Goal: Task Accomplishment & Management: Complete application form

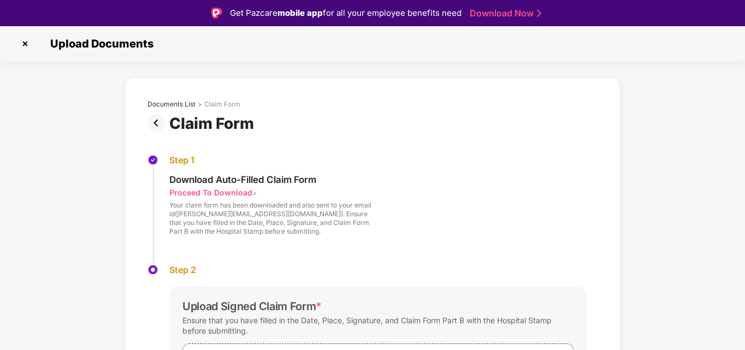
click at [27, 41] on img at bounding box center [24, 43] width 17 height 17
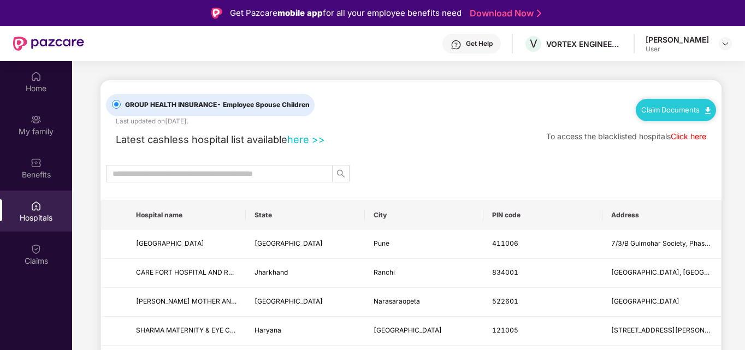
scroll to position [61, 0]
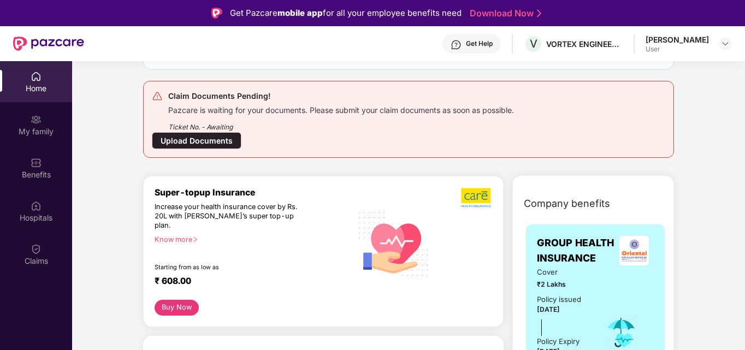
scroll to position [109, 0]
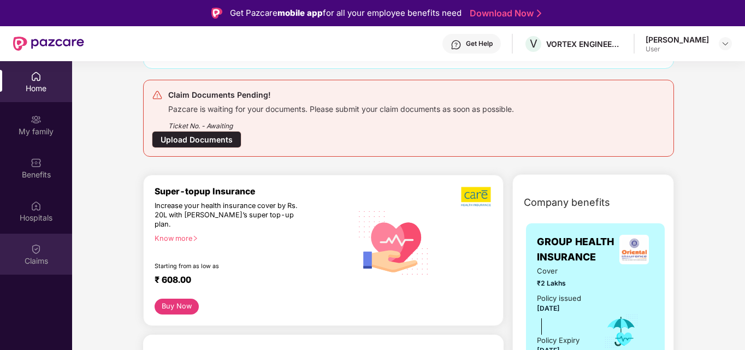
click at [48, 253] on div "Claims" at bounding box center [36, 254] width 72 height 41
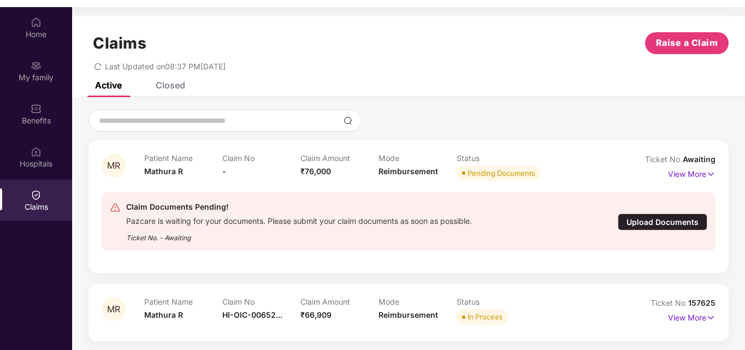
scroll to position [61, 0]
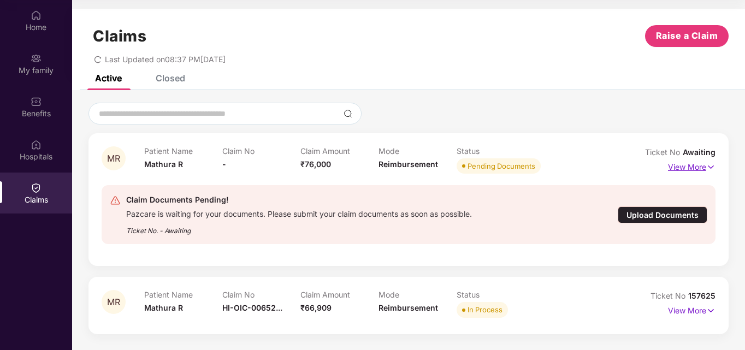
click at [676, 169] on p "View More" at bounding box center [691, 165] width 47 height 15
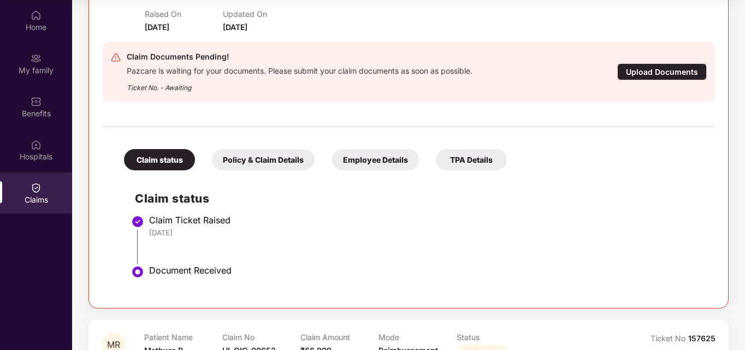
scroll to position [216, 0]
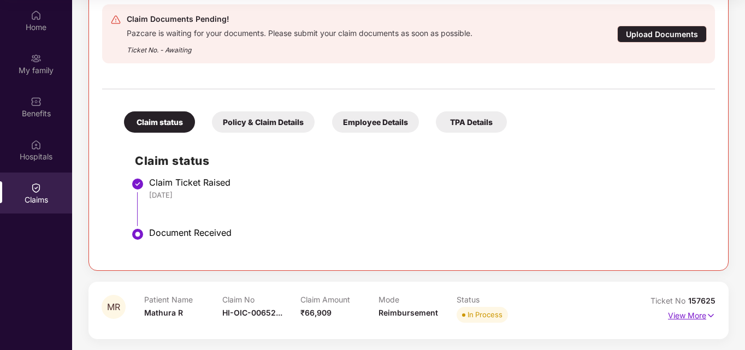
click at [677, 317] on p "View More" at bounding box center [691, 314] width 47 height 15
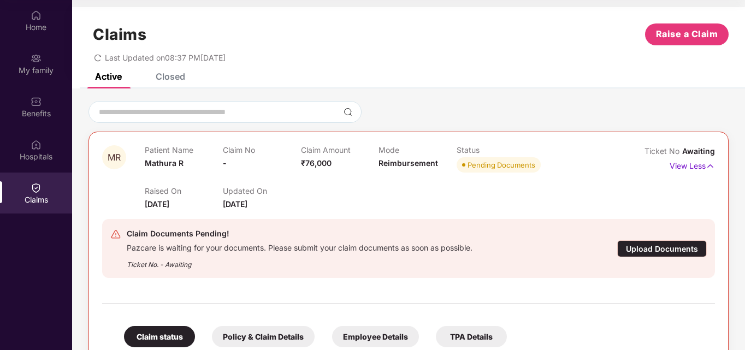
scroll to position [0, 0]
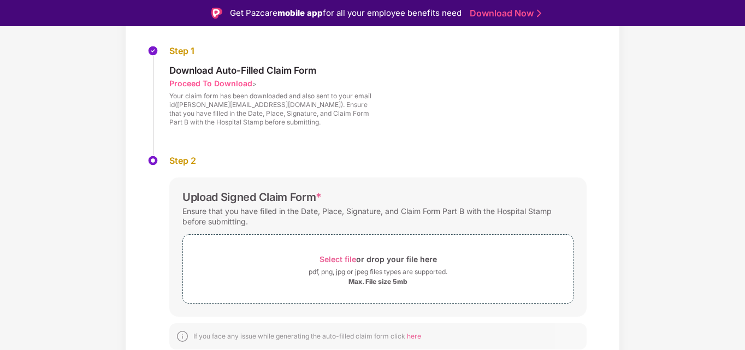
scroll to position [110, 0]
click at [350, 257] on span "Select file" at bounding box center [337, 257] width 37 height 9
click at [348, 253] on span "Select file" at bounding box center [337, 257] width 37 height 9
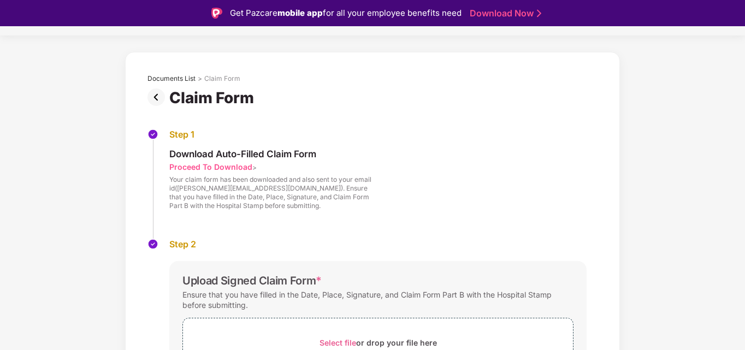
scroll to position [189, 0]
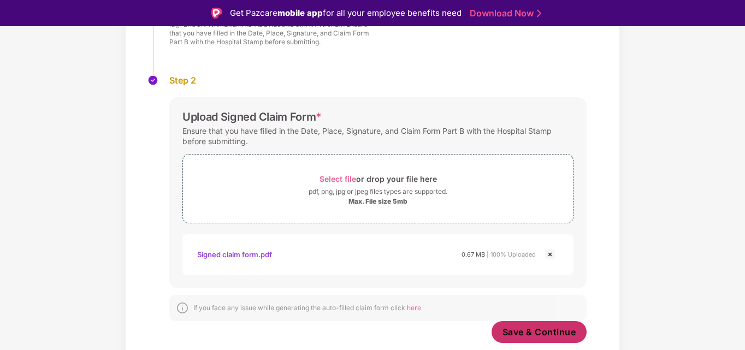
click at [502, 329] on span "Save & Continue" at bounding box center [539, 332] width 74 height 12
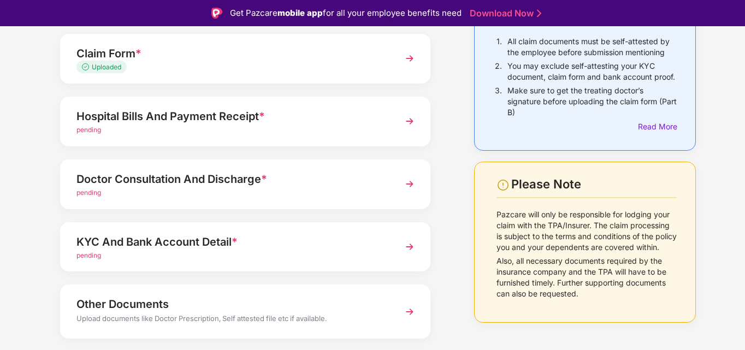
scroll to position [109, 0]
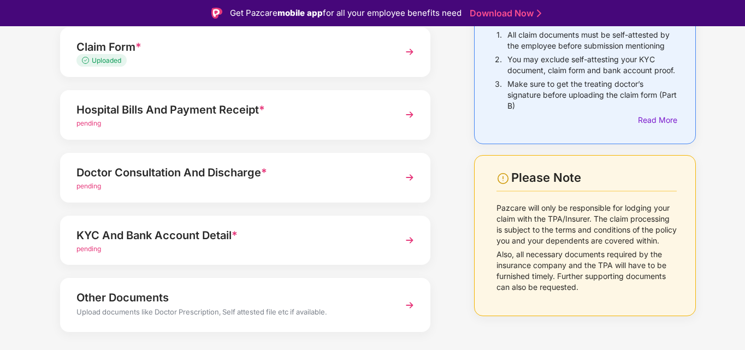
click at [408, 115] on img at bounding box center [410, 115] width 20 height 20
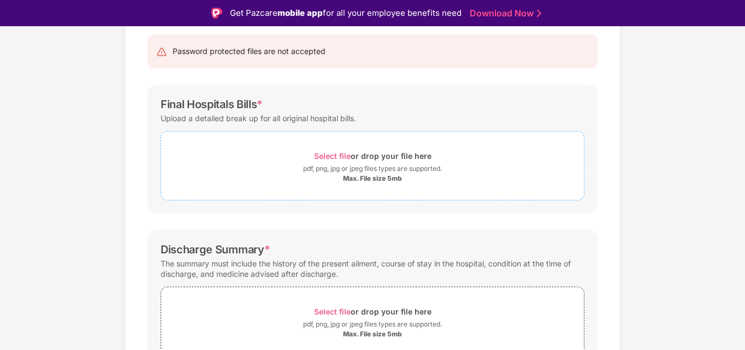
click at [344, 154] on span "Select file" at bounding box center [332, 155] width 37 height 9
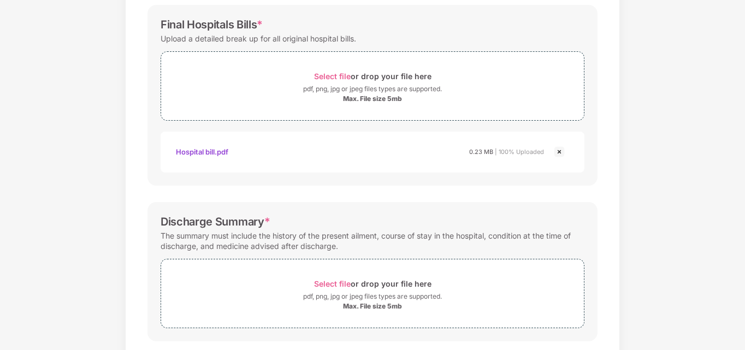
scroll to position [147, 0]
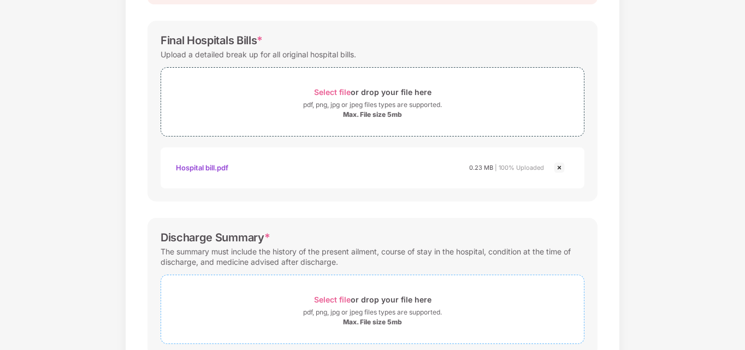
click at [346, 298] on span "Select file" at bounding box center [332, 299] width 37 height 9
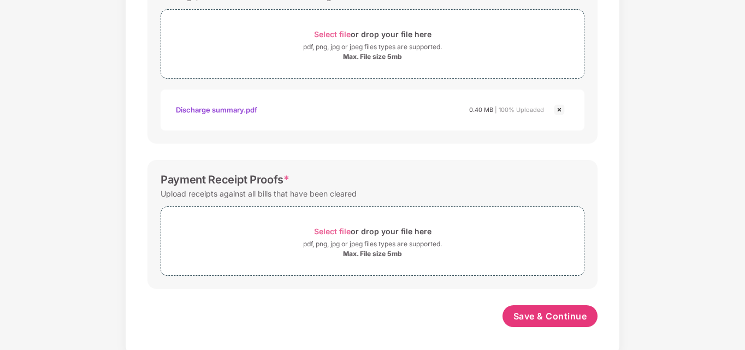
scroll to position [417, 0]
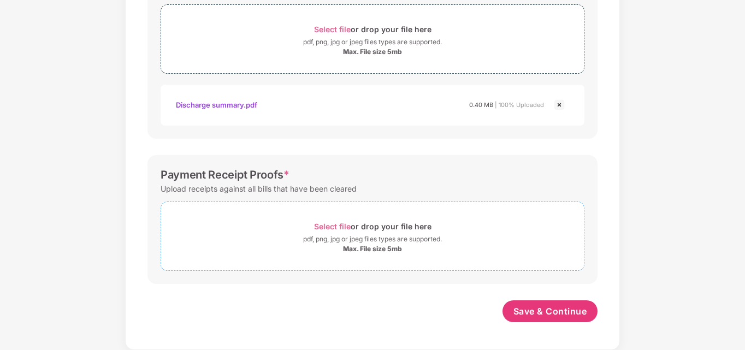
click at [337, 225] on span "Select file" at bounding box center [332, 226] width 37 height 9
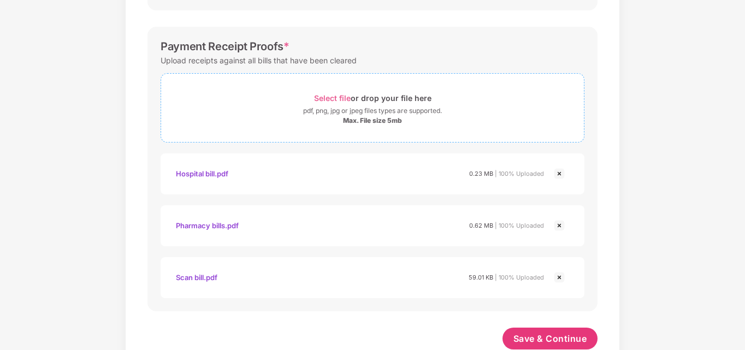
scroll to position [573, 0]
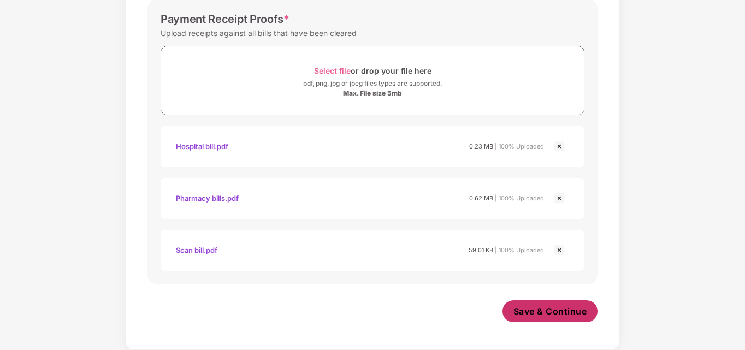
click at [560, 311] on span "Save & Continue" at bounding box center [550, 311] width 74 height 12
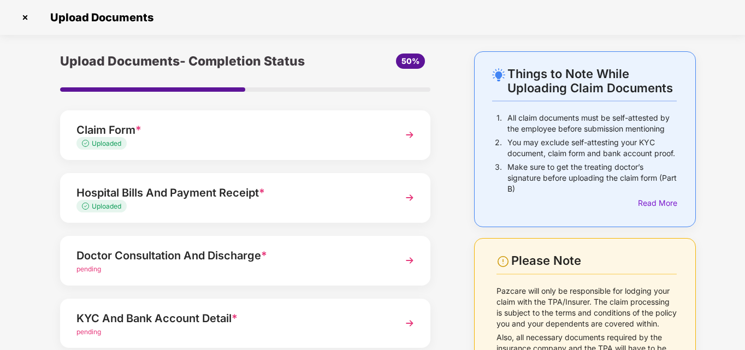
scroll to position [109, 0]
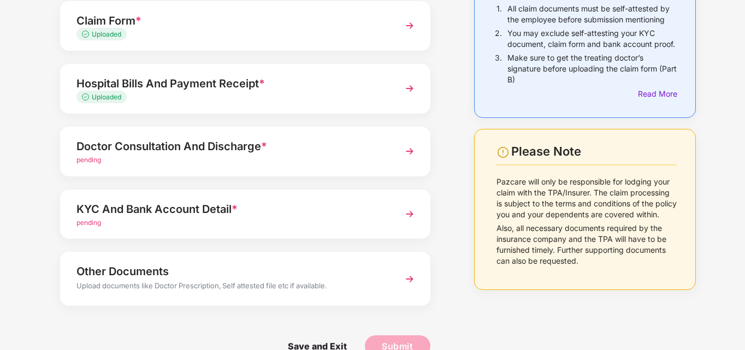
click at [349, 153] on div "Doctor Consultation And Discharge *" at bounding box center [230, 146] width 309 height 17
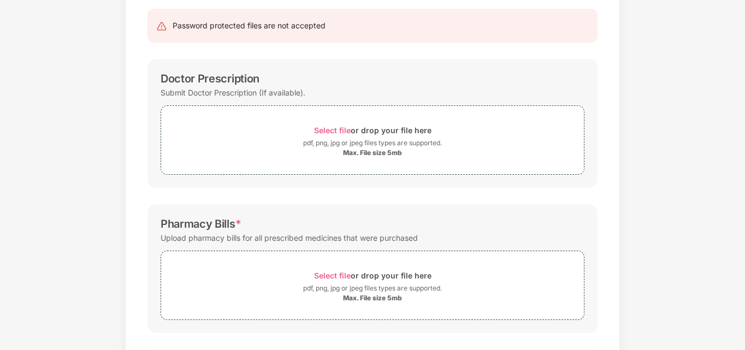
scroll to position [95, 0]
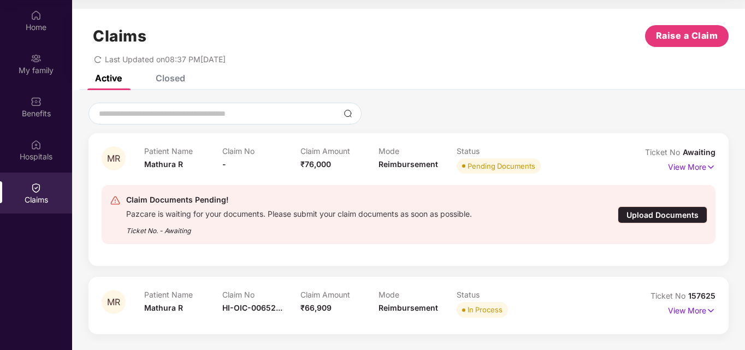
click at [627, 215] on div "Upload Documents" at bounding box center [662, 214] width 90 height 17
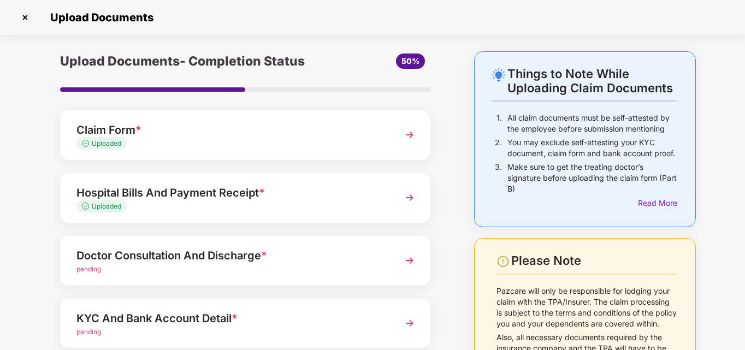
click at [292, 201] on div "Uploaded" at bounding box center [230, 206] width 309 height 10
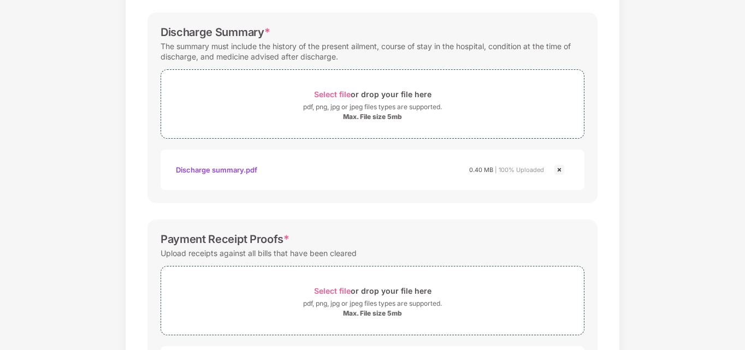
scroll to position [0, 0]
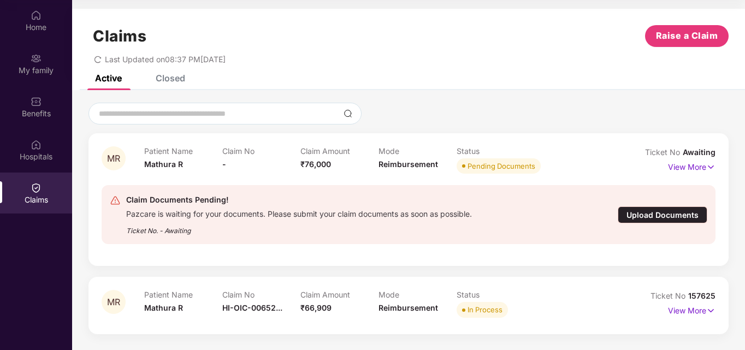
click at [626, 222] on div "Upload Documents" at bounding box center [662, 214] width 90 height 17
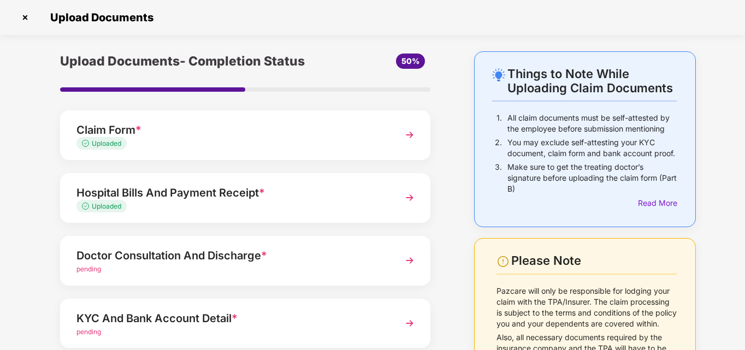
click at [334, 264] on div "pending" at bounding box center [230, 269] width 309 height 10
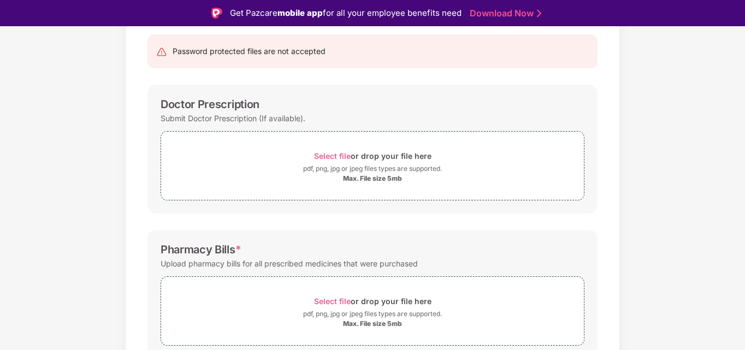
scroll to position [164, 0]
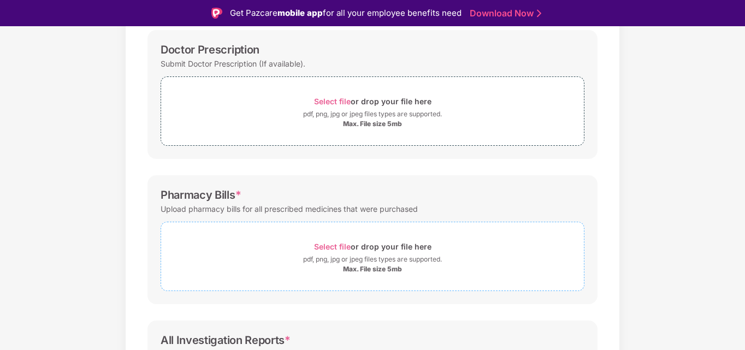
click at [336, 247] on span "Select file" at bounding box center [332, 246] width 37 height 9
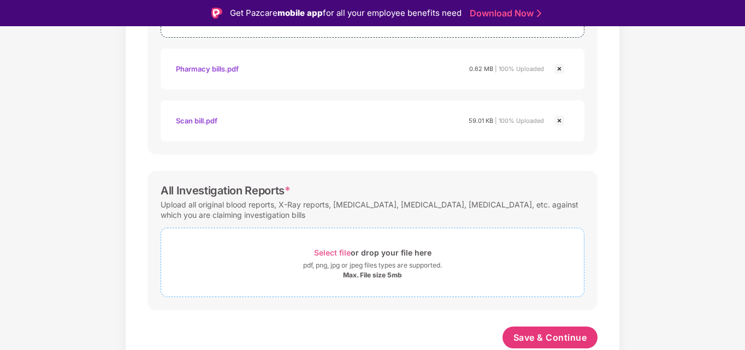
scroll to position [417, 0]
click at [335, 253] on span "Select file" at bounding box center [332, 252] width 37 height 9
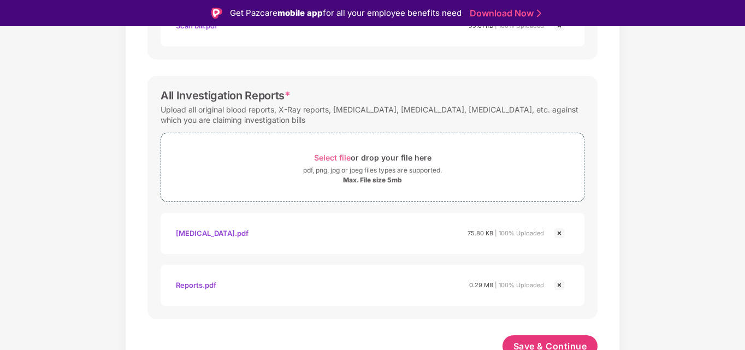
scroll to position [521, 0]
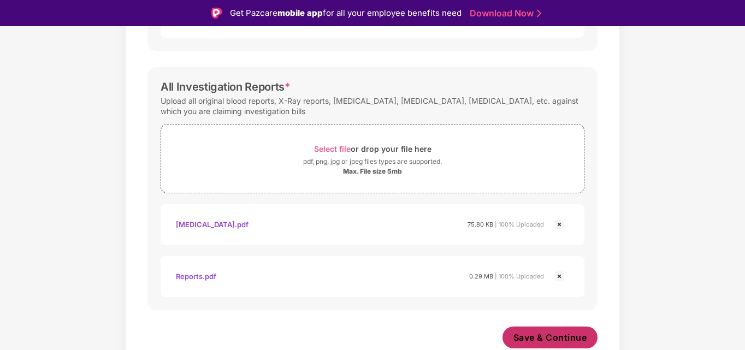
click at [546, 335] on span "Save & Continue" at bounding box center [550, 337] width 74 height 12
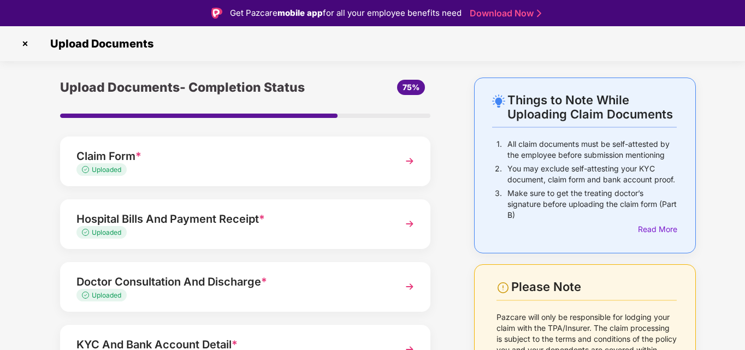
scroll to position [133, 0]
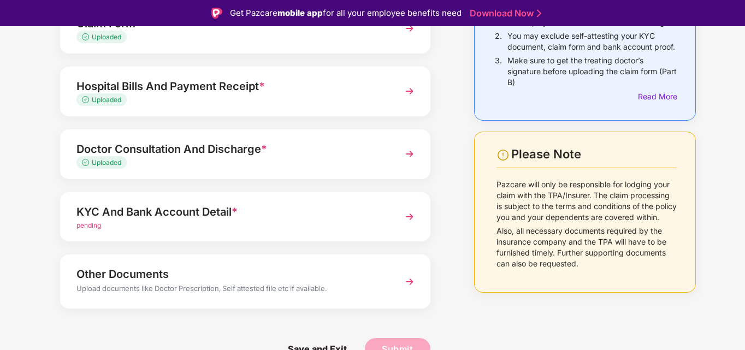
click at [336, 207] on div "KYC And Bank Account Detail *" at bounding box center [230, 211] width 309 height 17
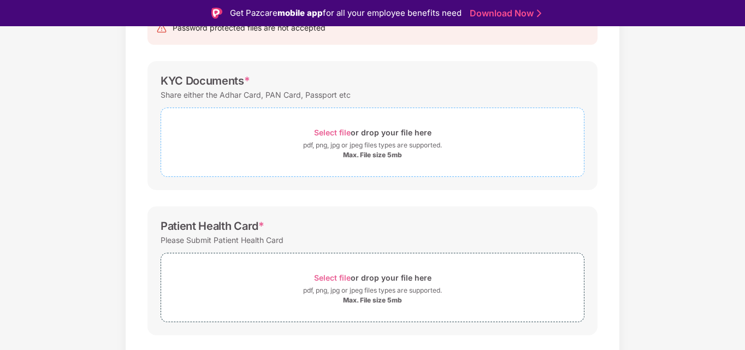
click at [335, 133] on span "Select file" at bounding box center [332, 132] width 37 height 9
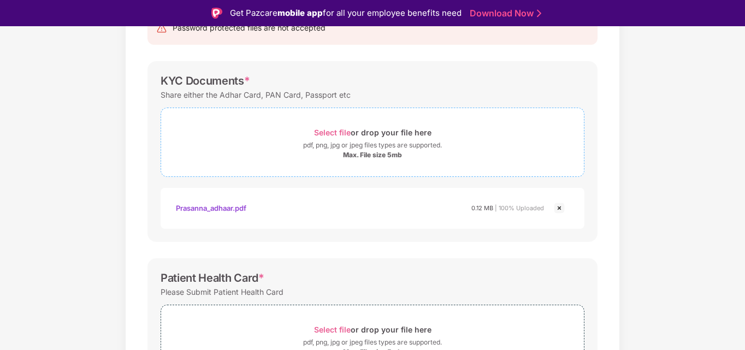
click at [329, 136] on span "Select file" at bounding box center [332, 132] width 37 height 9
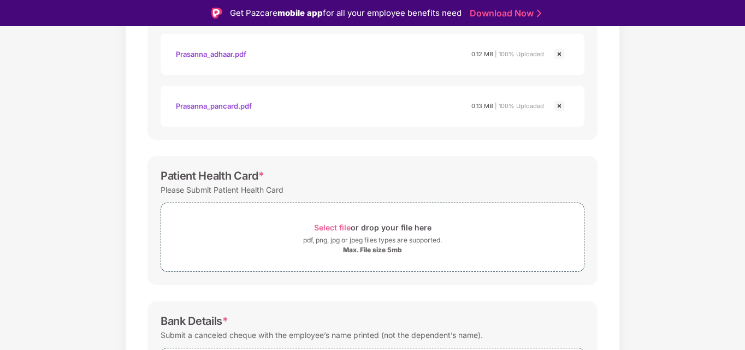
scroll to position [296, 0]
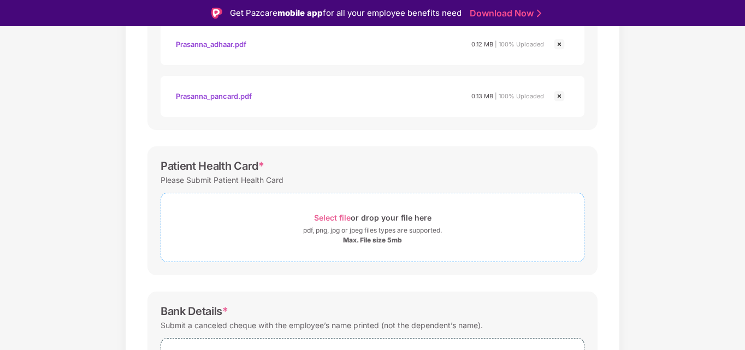
click at [323, 215] on span "Select file" at bounding box center [332, 217] width 37 height 9
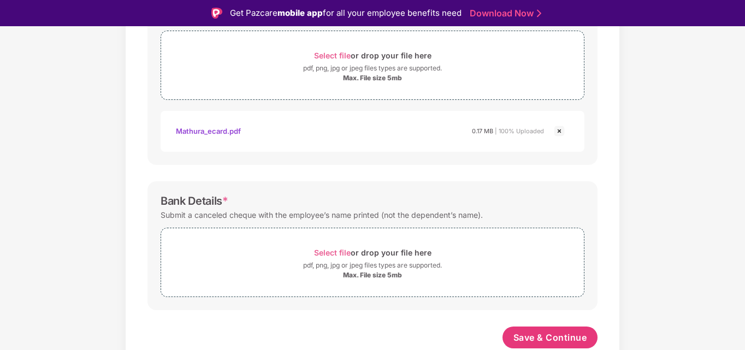
scroll to position [459, 0]
click at [326, 248] on span "Select file" at bounding box center [332, 252] width 37 height 9
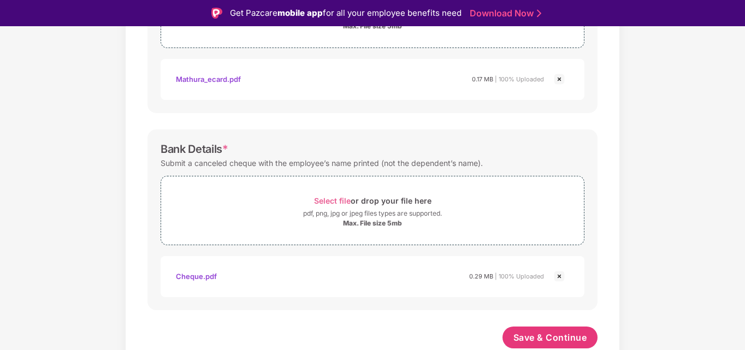
scroll to position [510, 0]
click at [533, 335] on span "Save & Continue" at bounding box center [550, 337] width 74 height 12
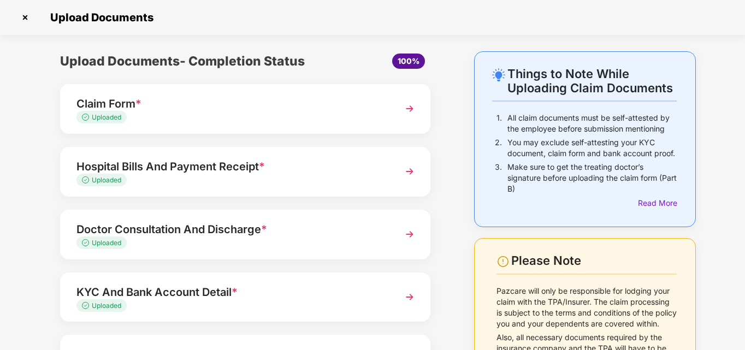
scroll to position [106, 0]
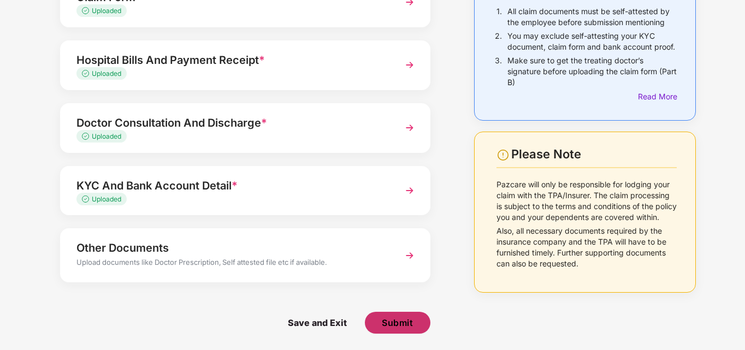
click at [386, 326] on span "Submit" at bounding box center [397, 323] width 31 height 12
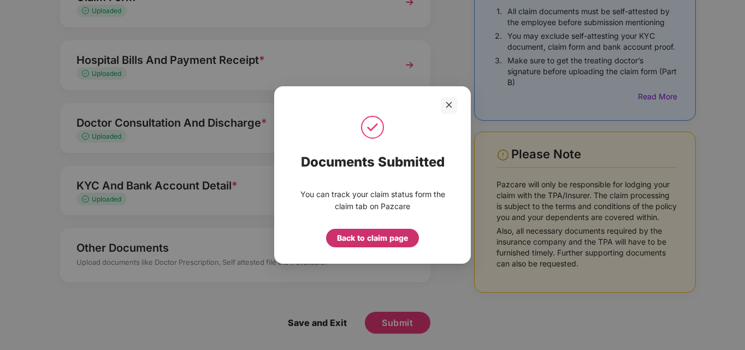
click at [374, 235] on div "Back to claim page" at bounding box center [372, 238] width 71 height 12
